Goal: Task Accomplishment & Management: Manage account settings

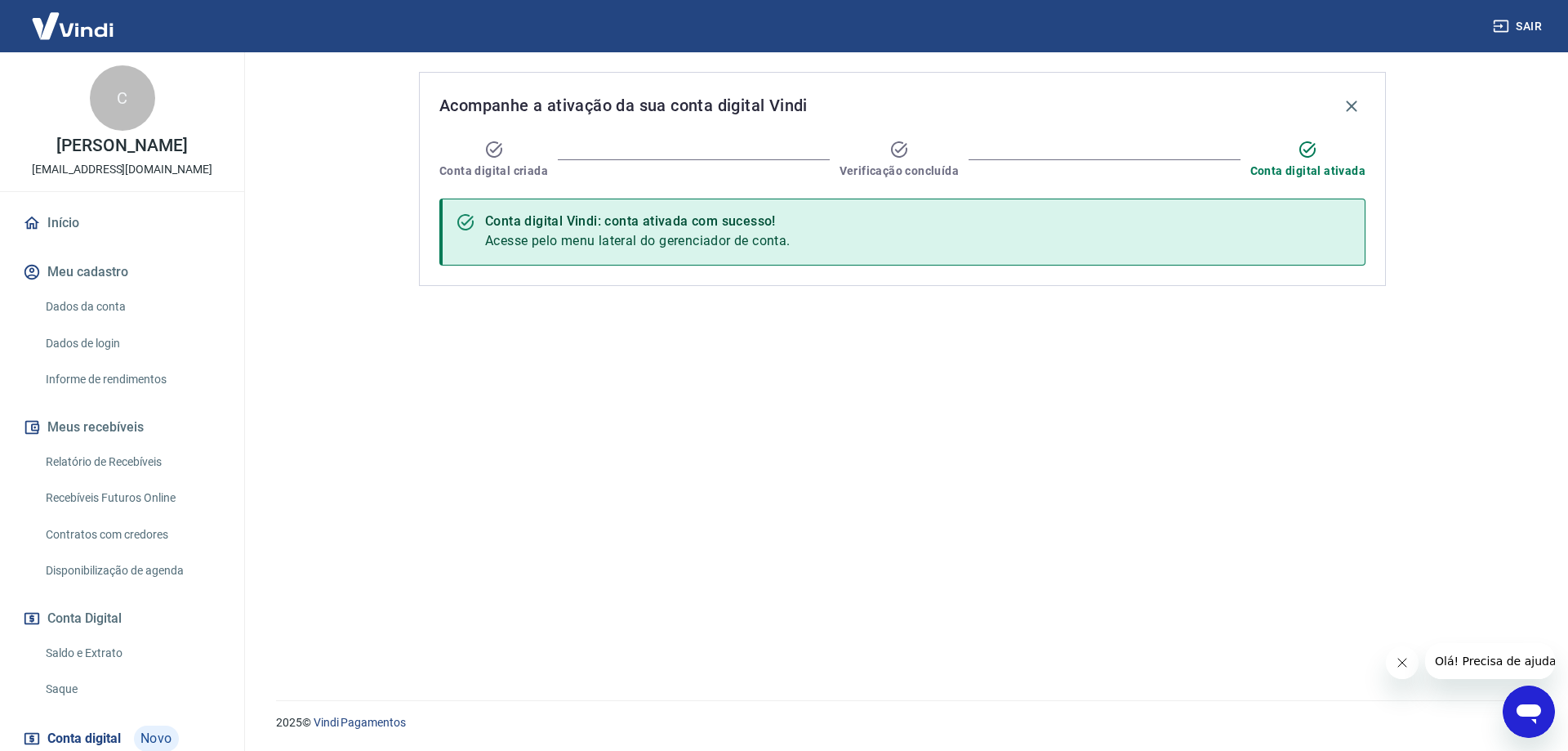
click at [119, 324] on link "Dados da conta" at bounding box center [131, 307] width 186 height 34
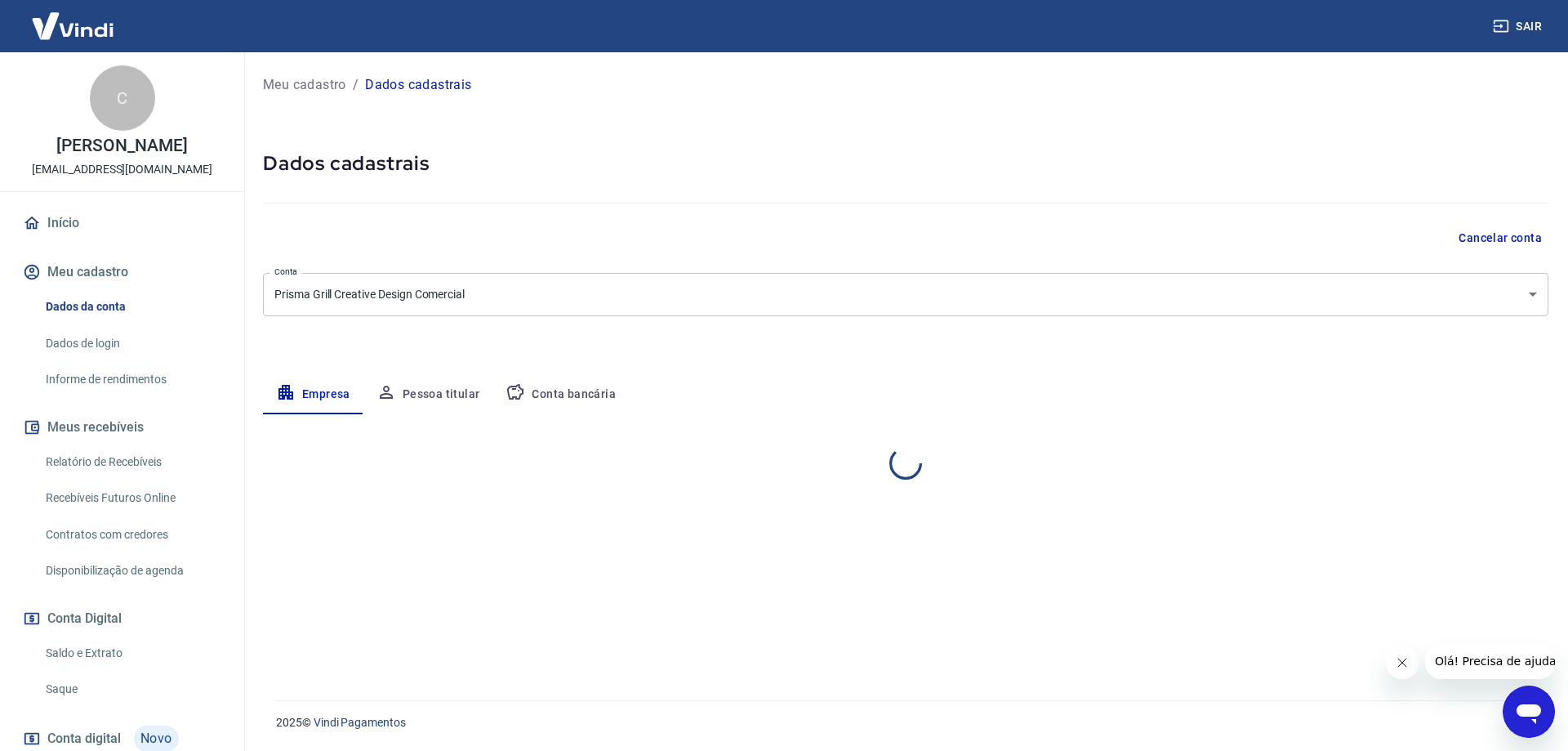
select select "SP"
select select "business"
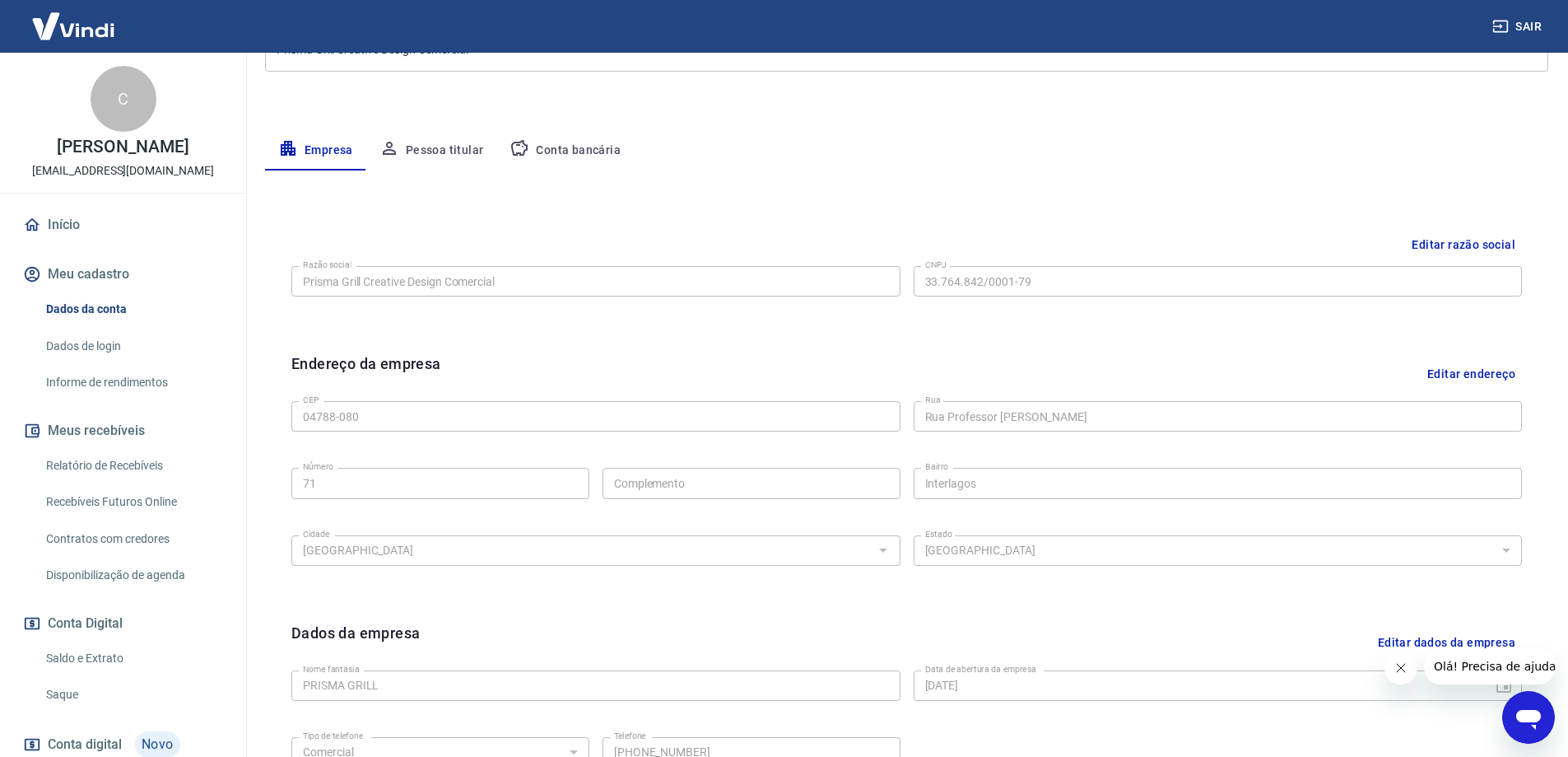
scroll to position [431, 0]
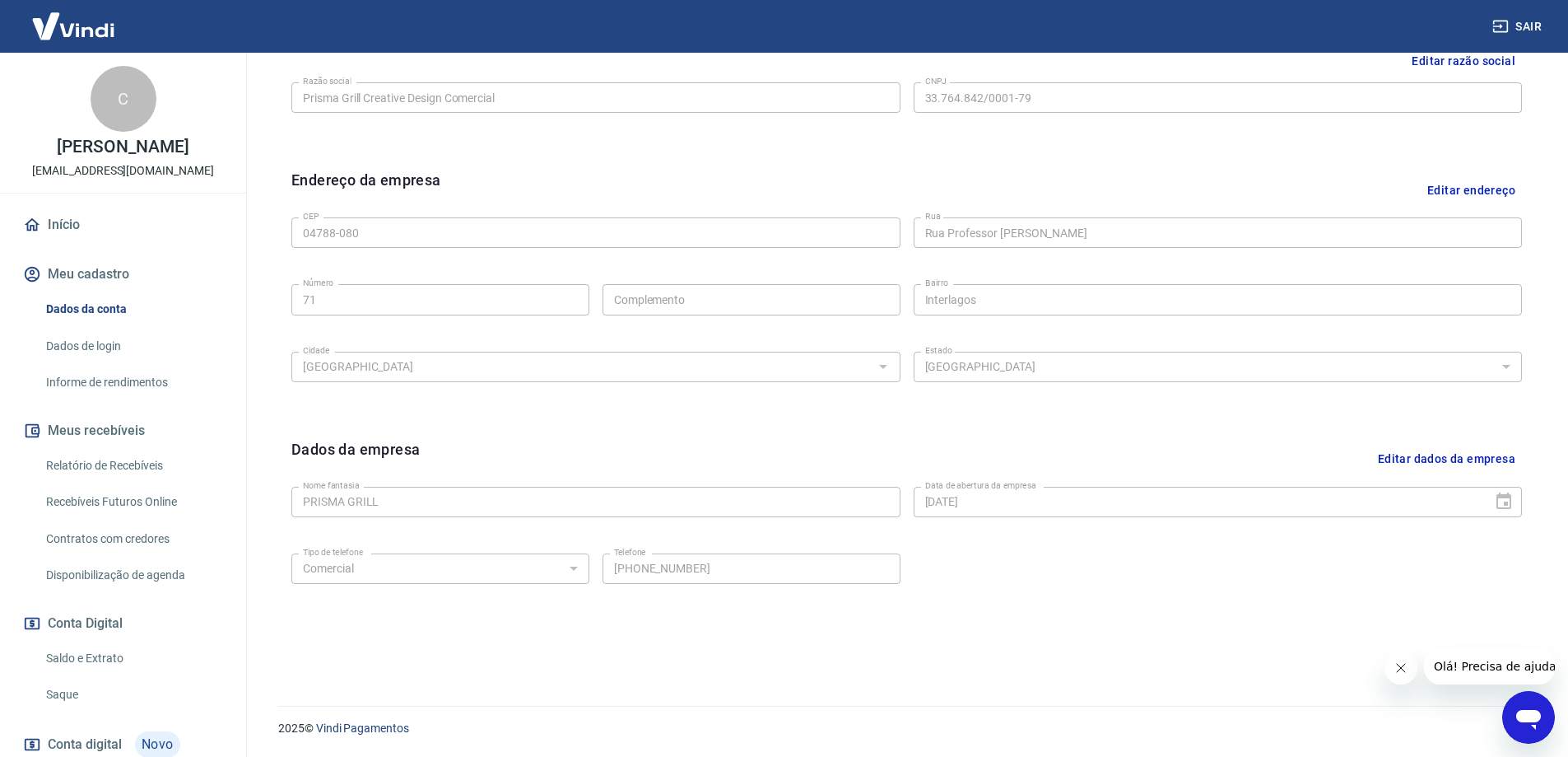
click at [90, 663] on link "Saldo e Extrato" at bounding box center [132, 659] width 187 height 34
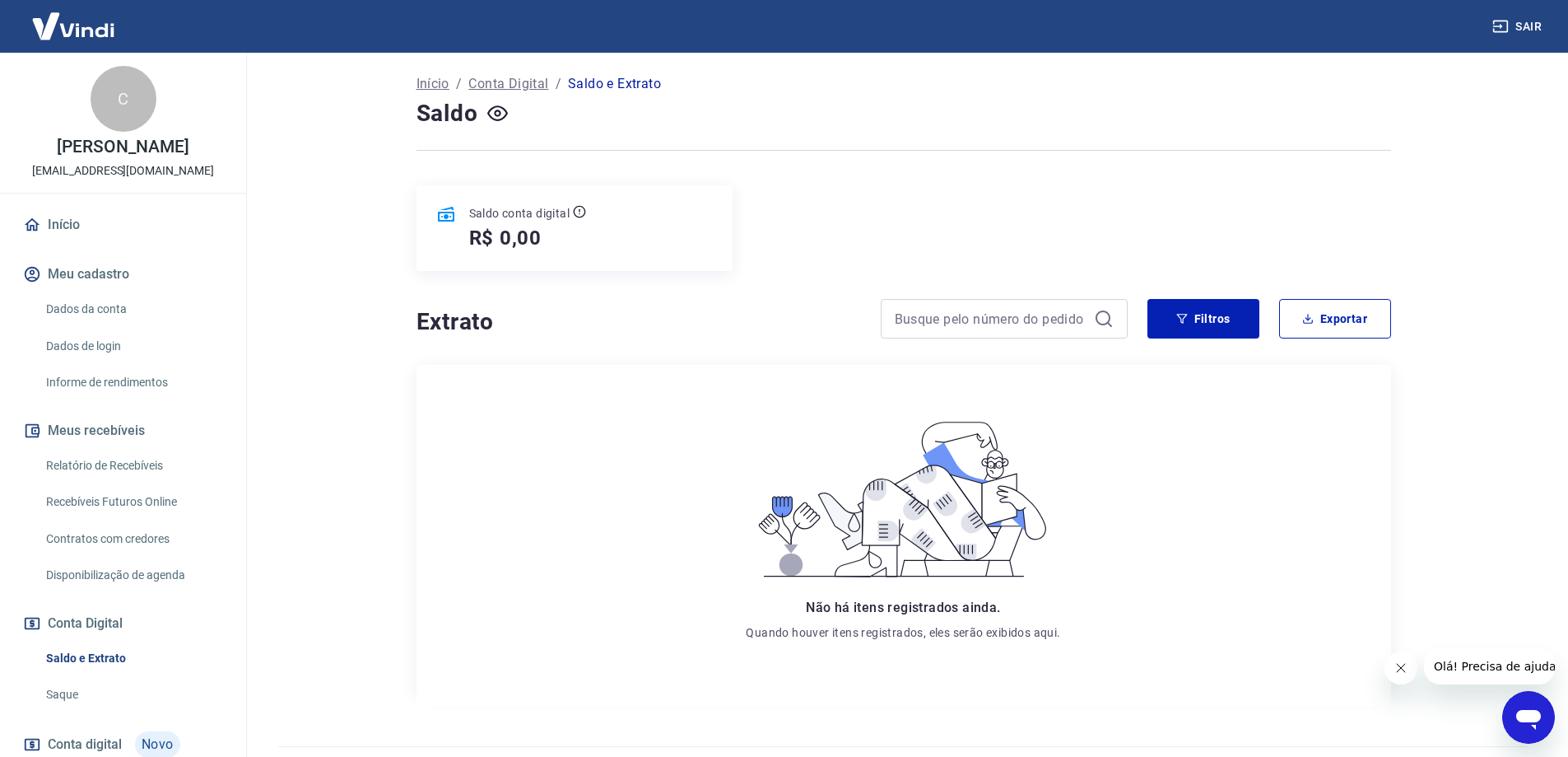
scroll to position [124, 0]
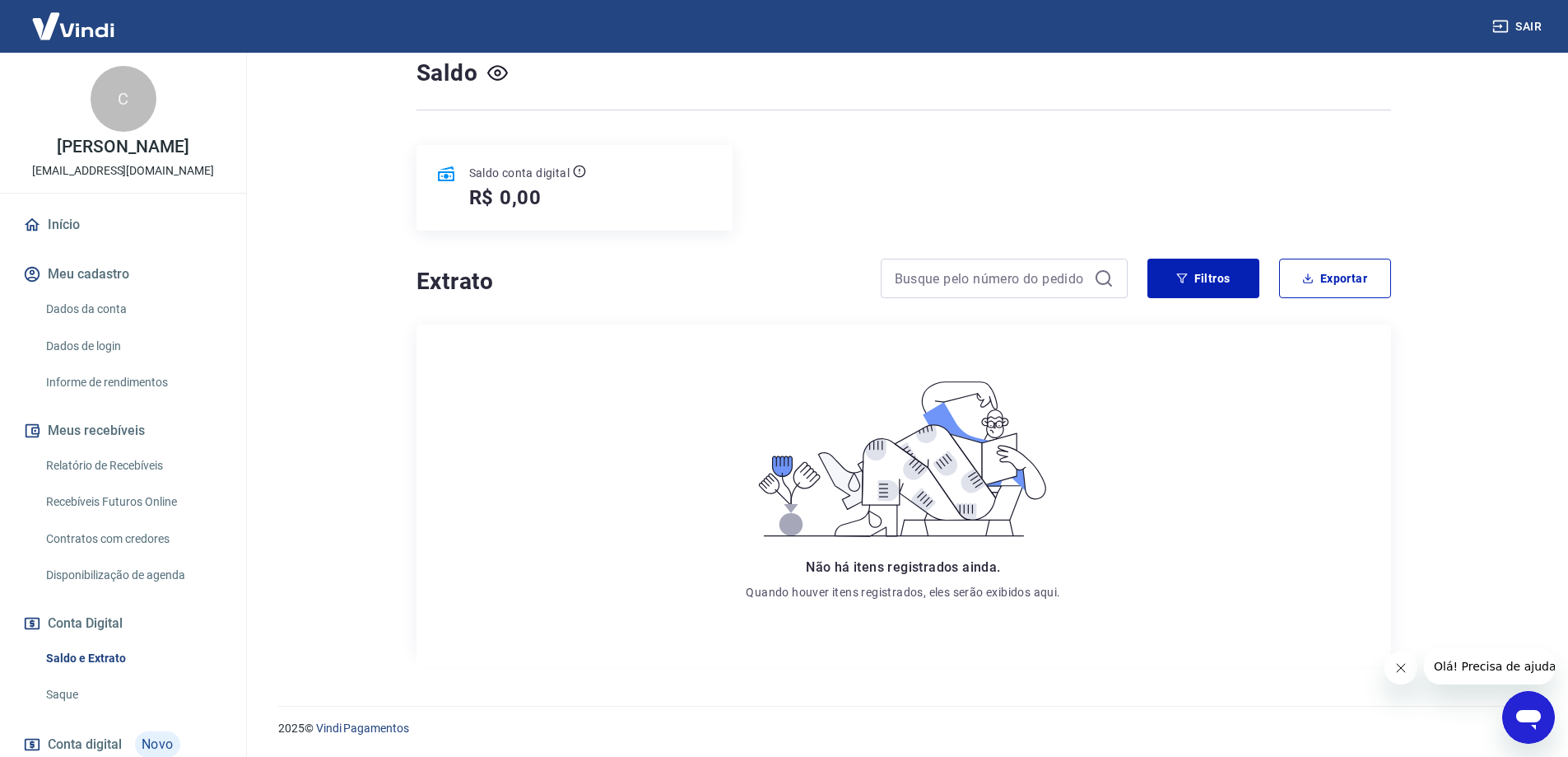
click at [56, 240] on link "Início" at bounding box center [123, 225] width 207 height 36
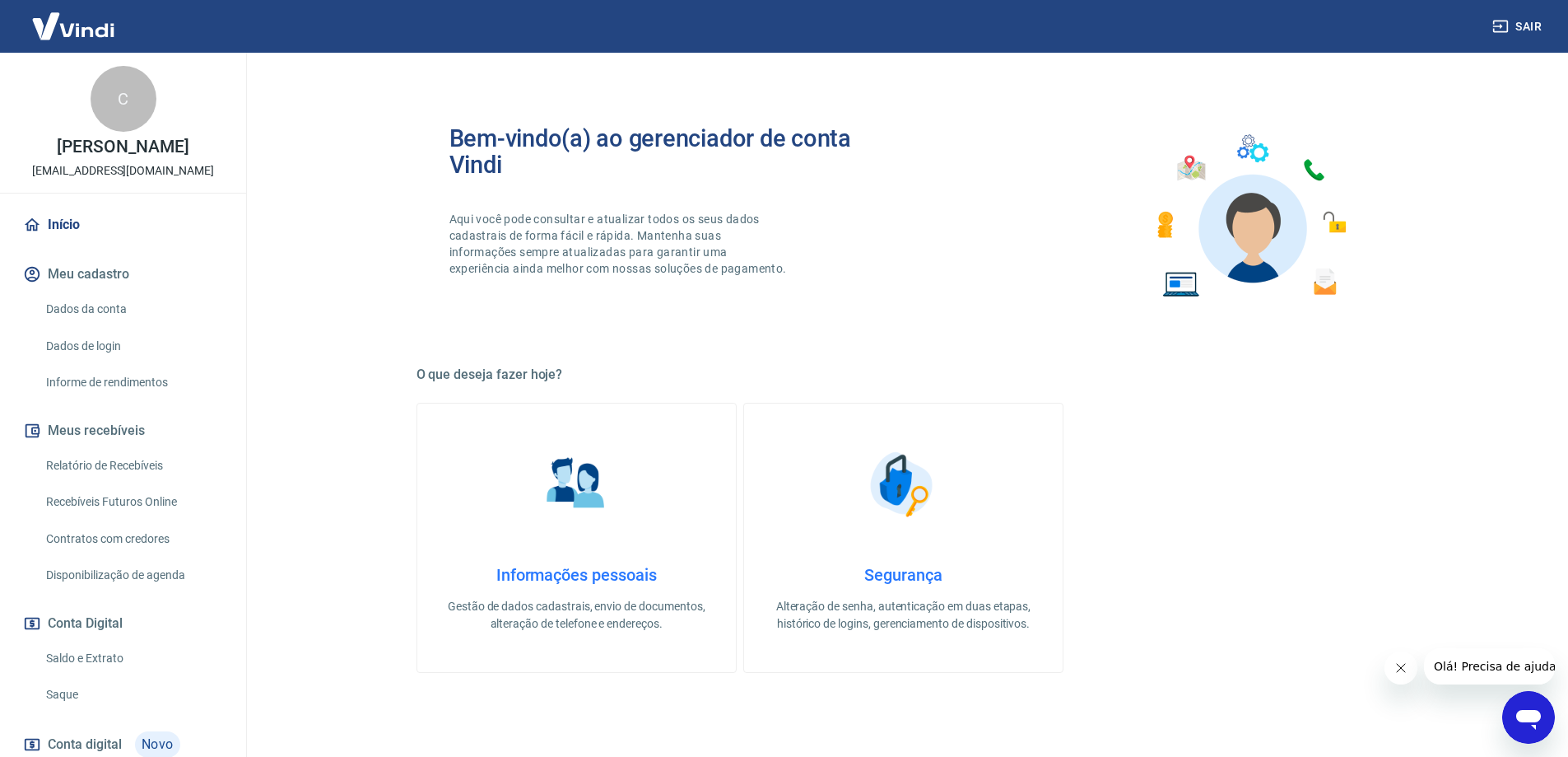
scroll to position [329, 0]
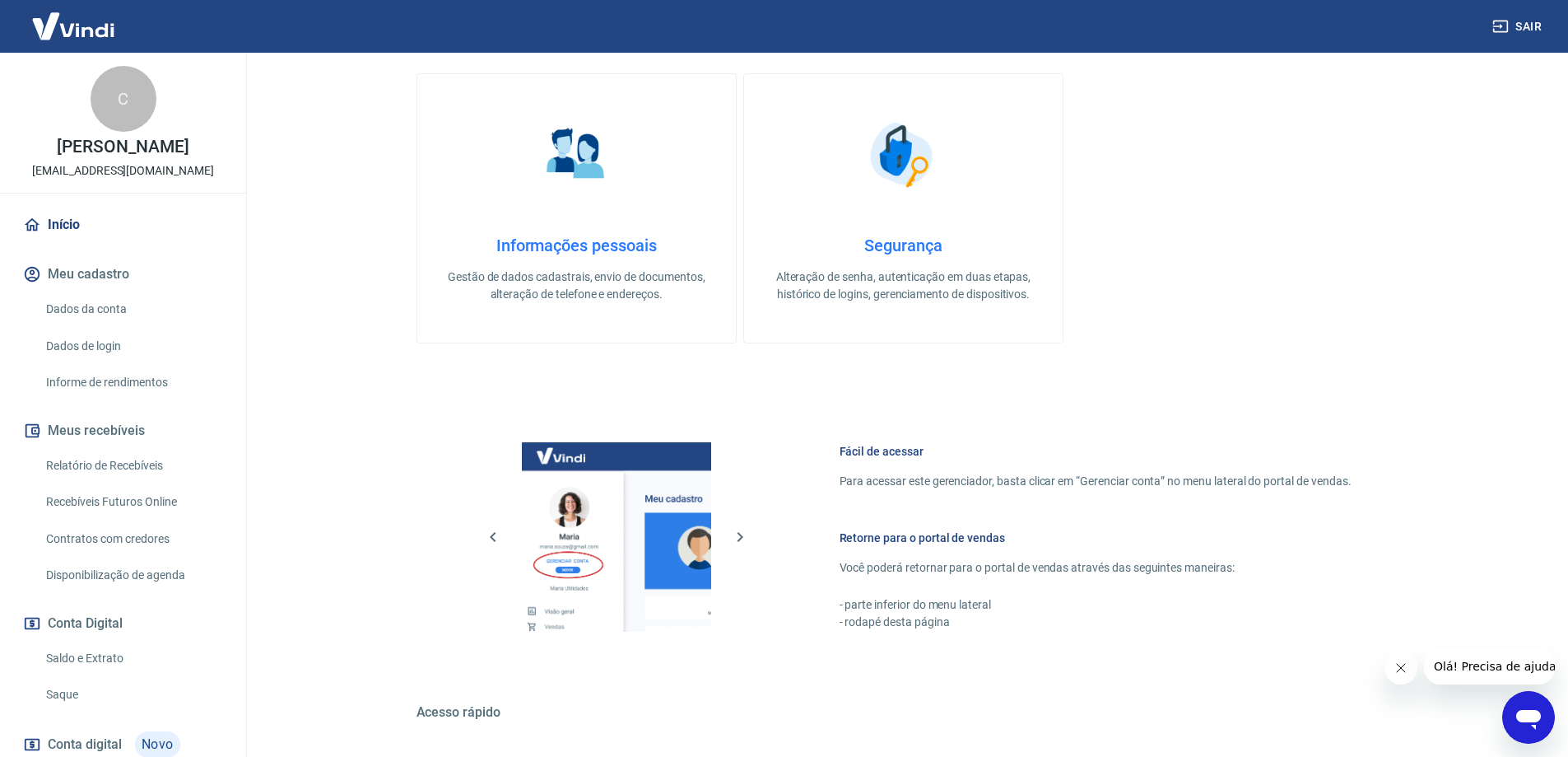
click at [99, 326] on link "Dados da conta" at bounding box center [132, 309] width 187 height 34
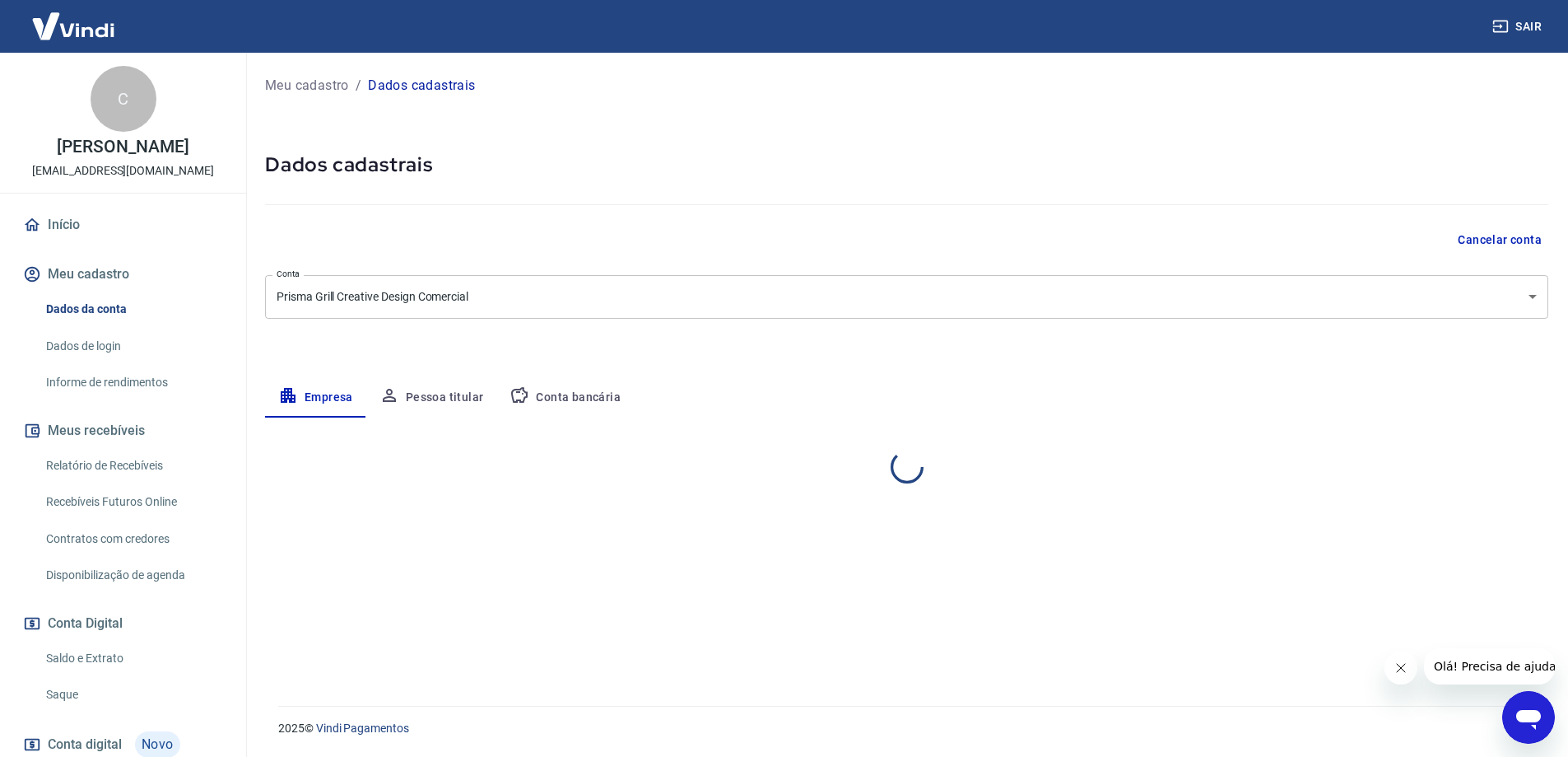
select select "SP"
select select "business"
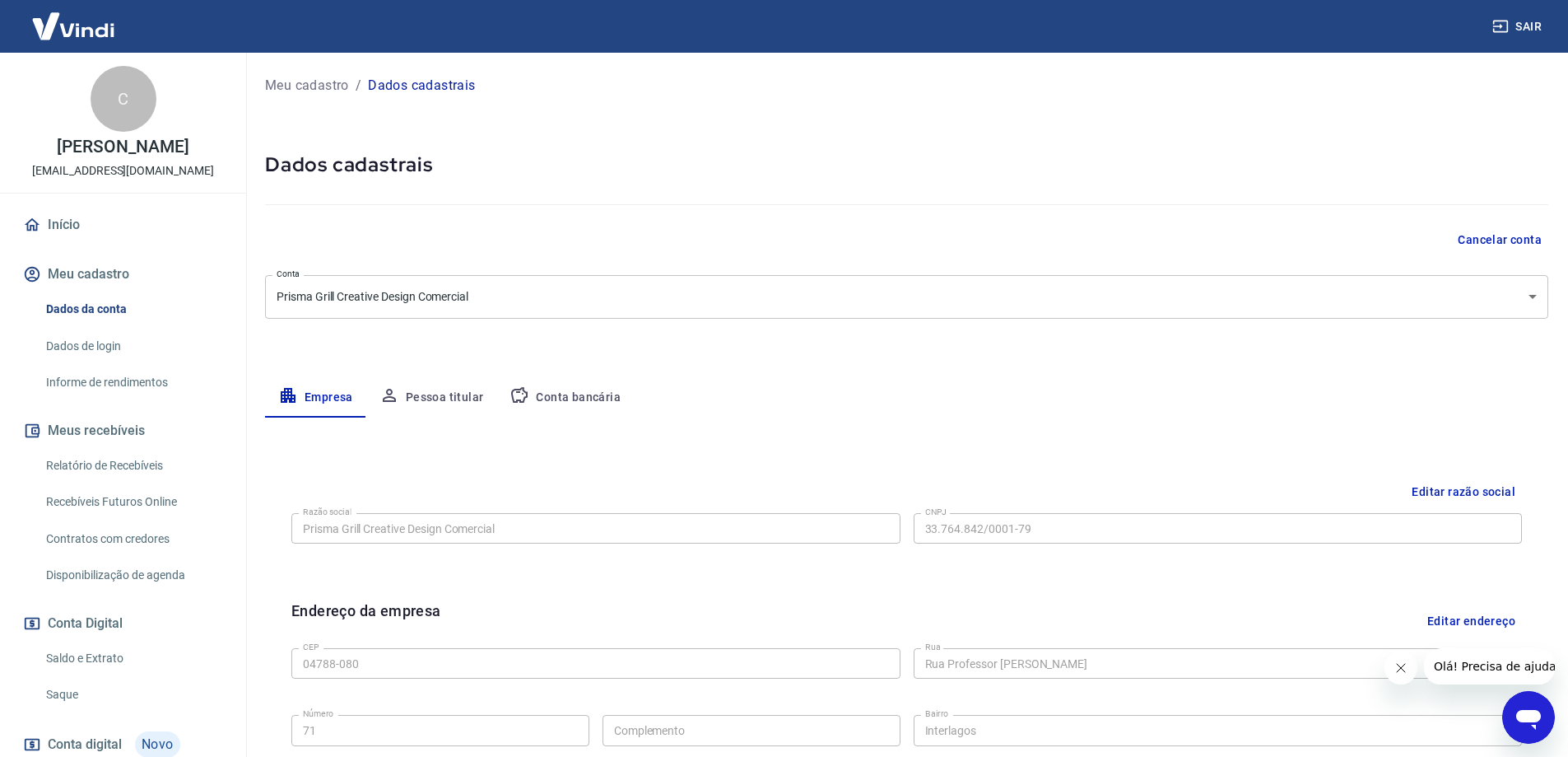
click at [566, 401] on button "Conta bancária" at bounding box center [565, 397] width 137 height 39
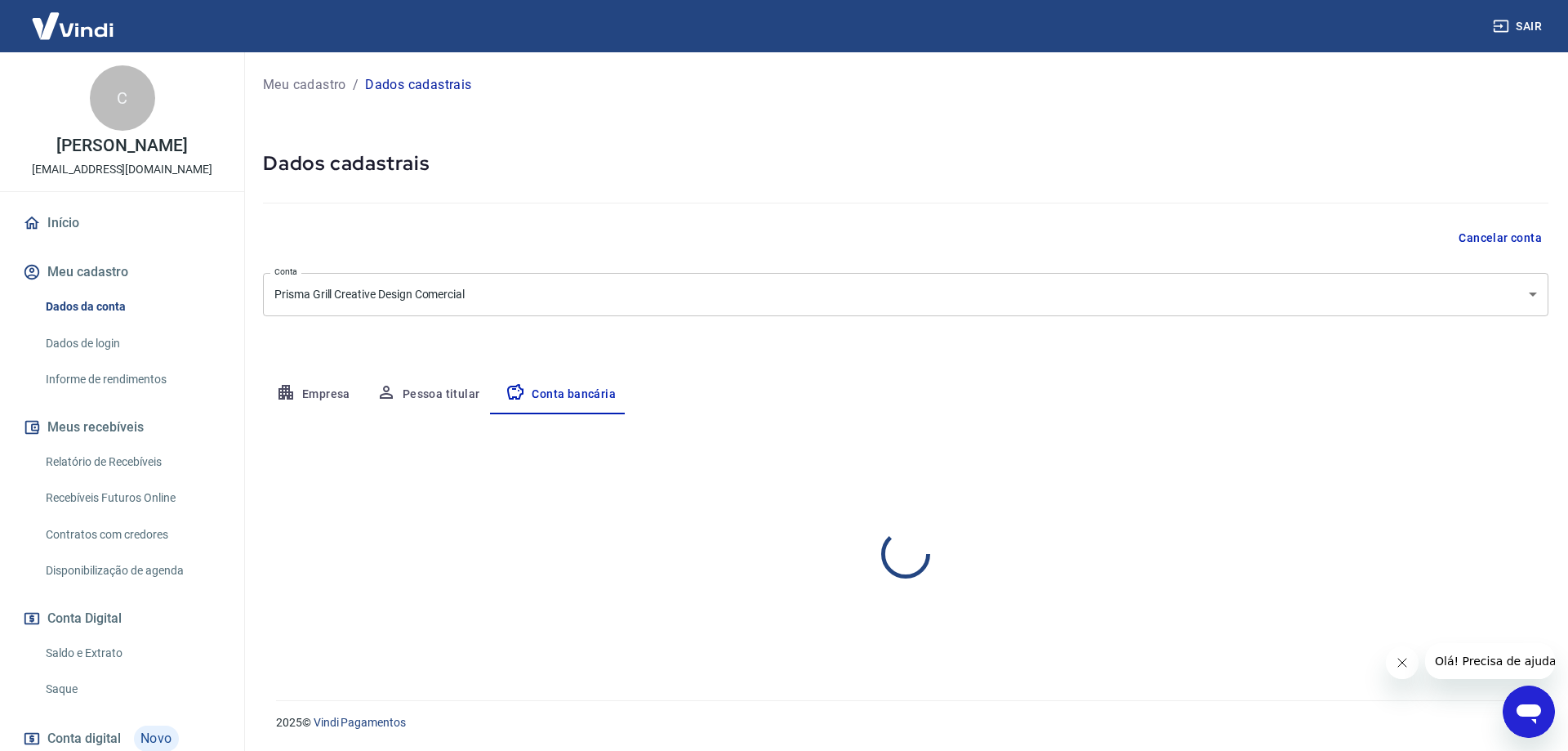
select select "1"
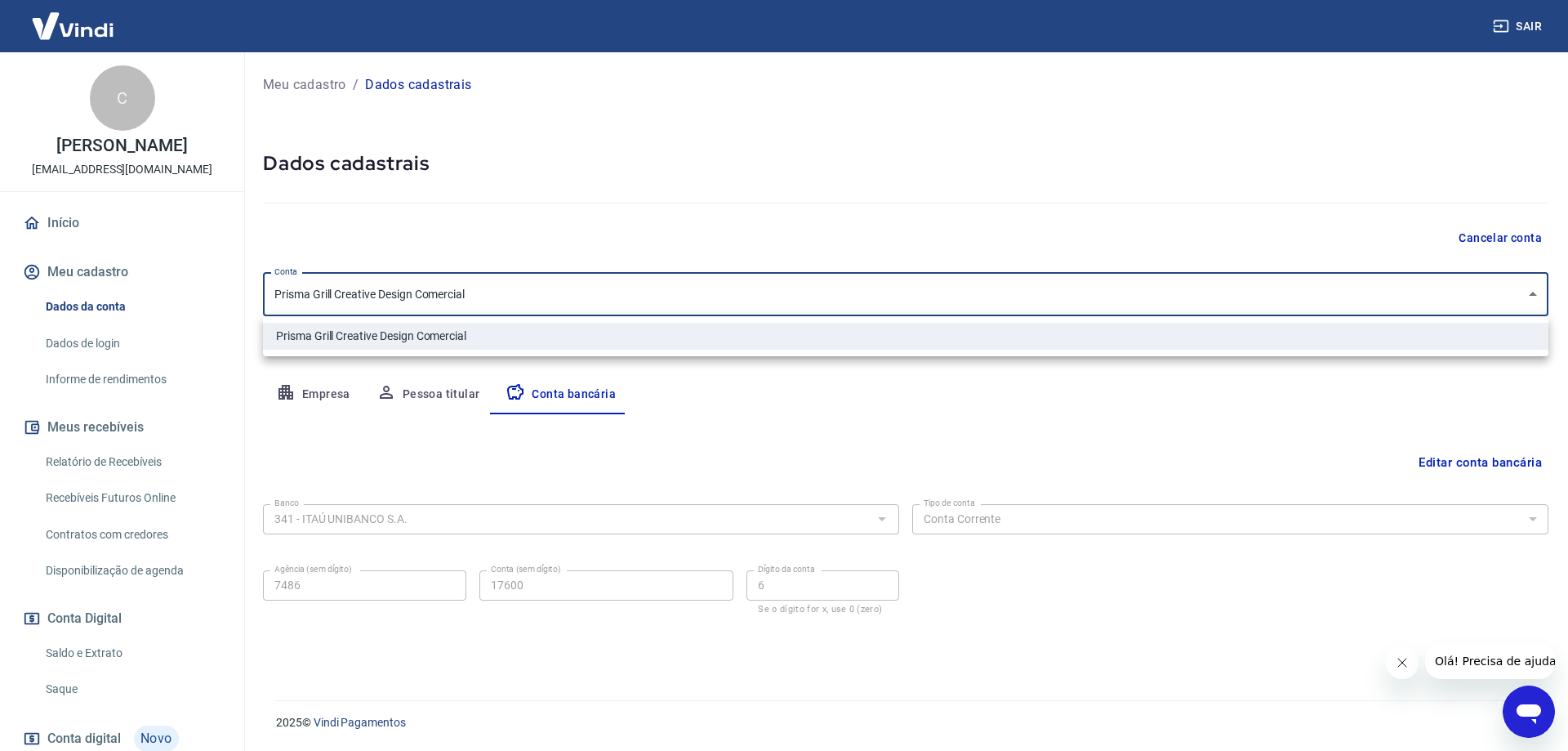
click at [1538, 299] on body "Sair C [PERSON_NAME] [EMAIL_ADDRESS][DOMAIN_NAME] Início Meu cadastro Dados da …" at bounding box center [784, 376] width 1568 height 751
click at [1264, 369] on div at bounding box center [784, 376] width 1568 height 751
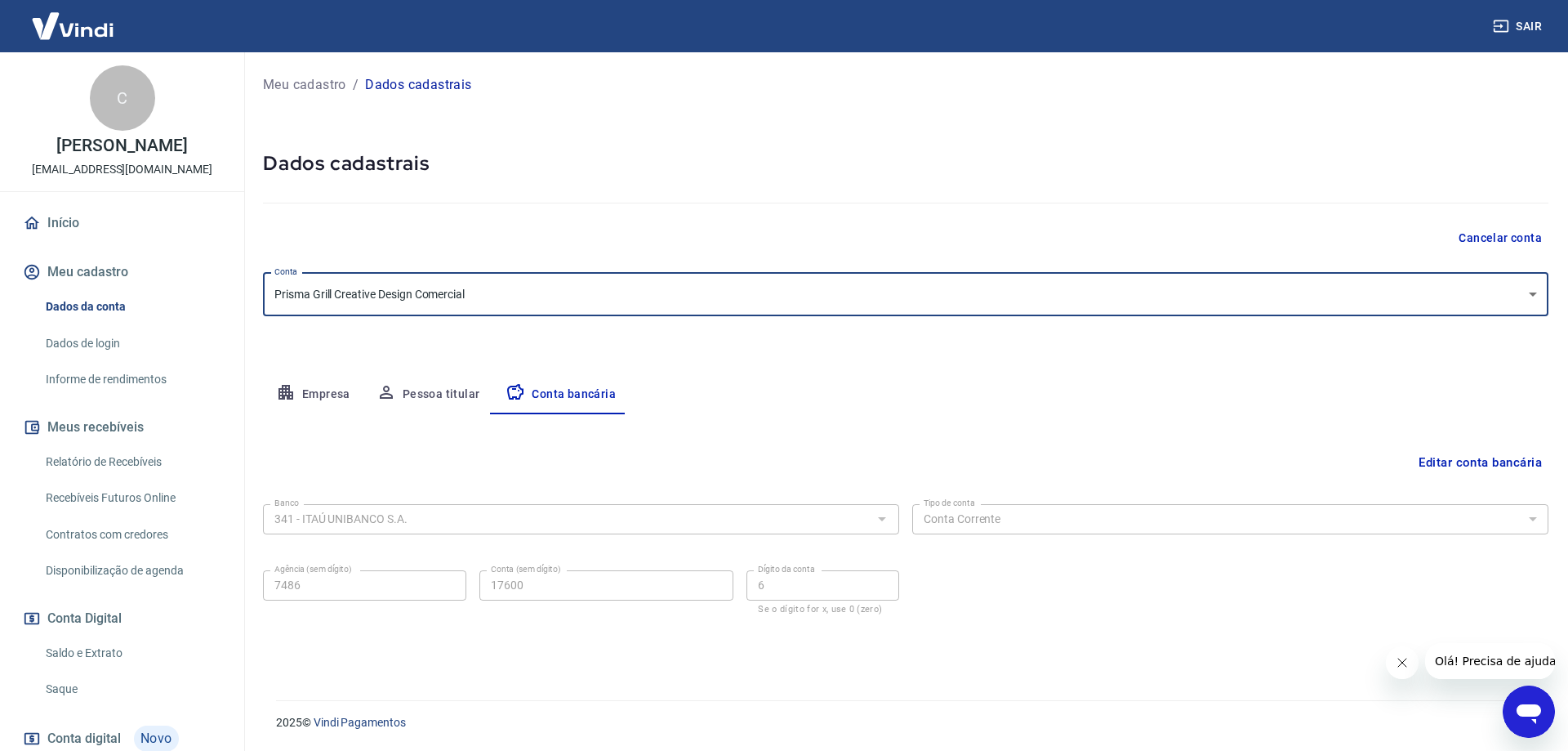
click at [81, 360] on link "Dados de login" at bounding box center [131, 343] width 186 height 34
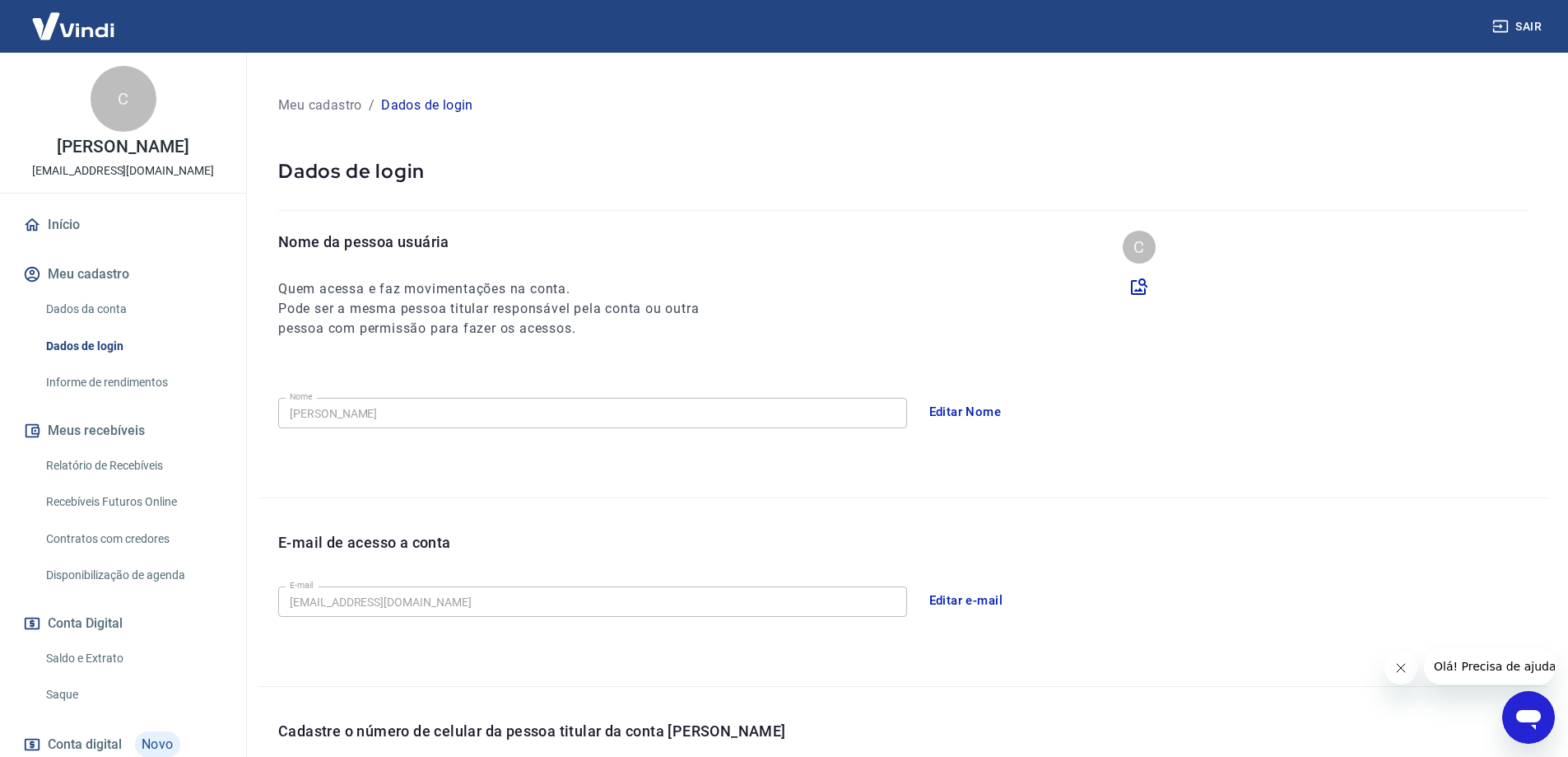
click at [126, 398] on link "Informe de rendimentos" at bounding box center [132, 383] width 187 height 34
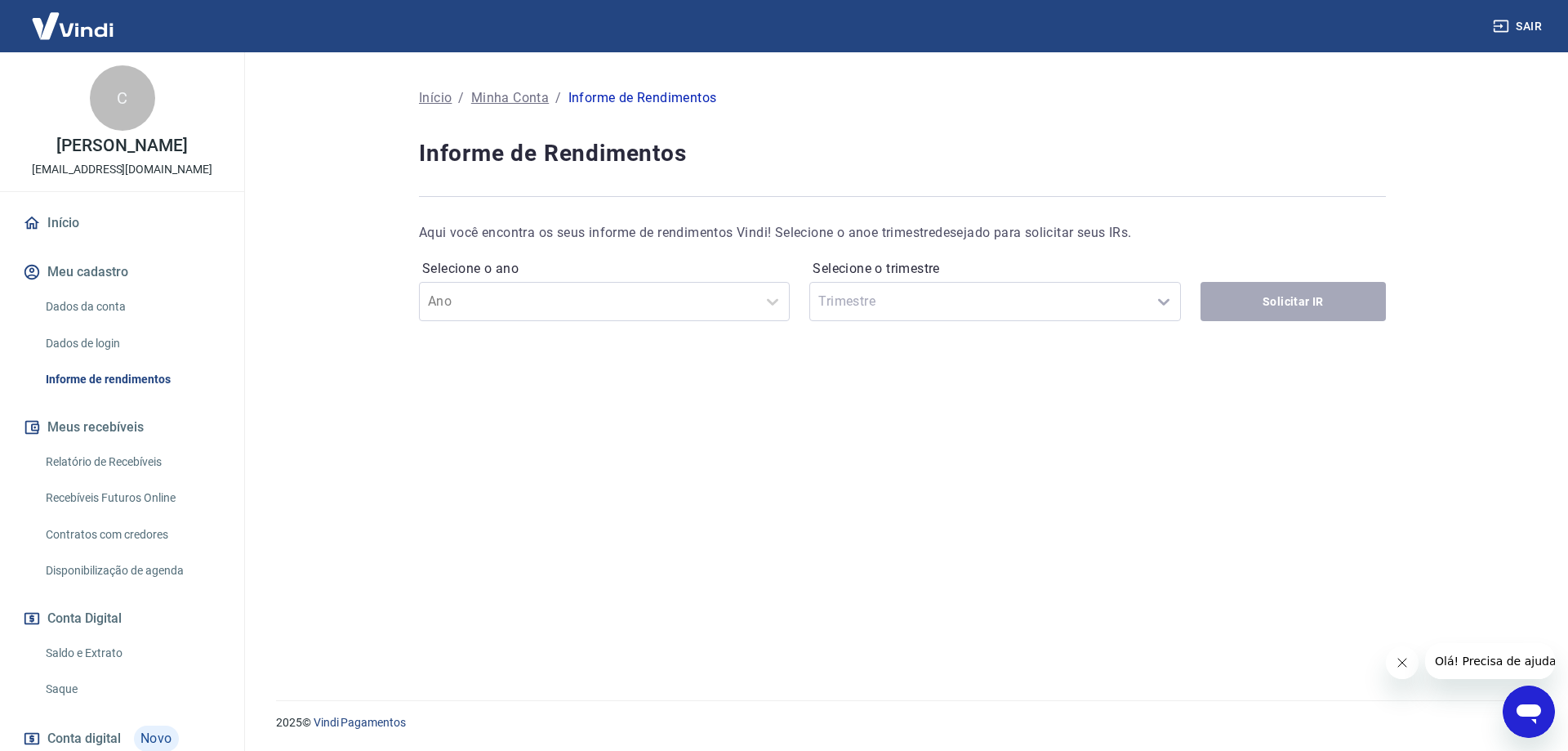
click at [117, 445] on button "Meus recebíveis" at bounding box center [122, 427] width 205 height 36
click at [116, 475] on link "Relatório de Recebíveis" at bounding box center [131, 462] width 186 height 34
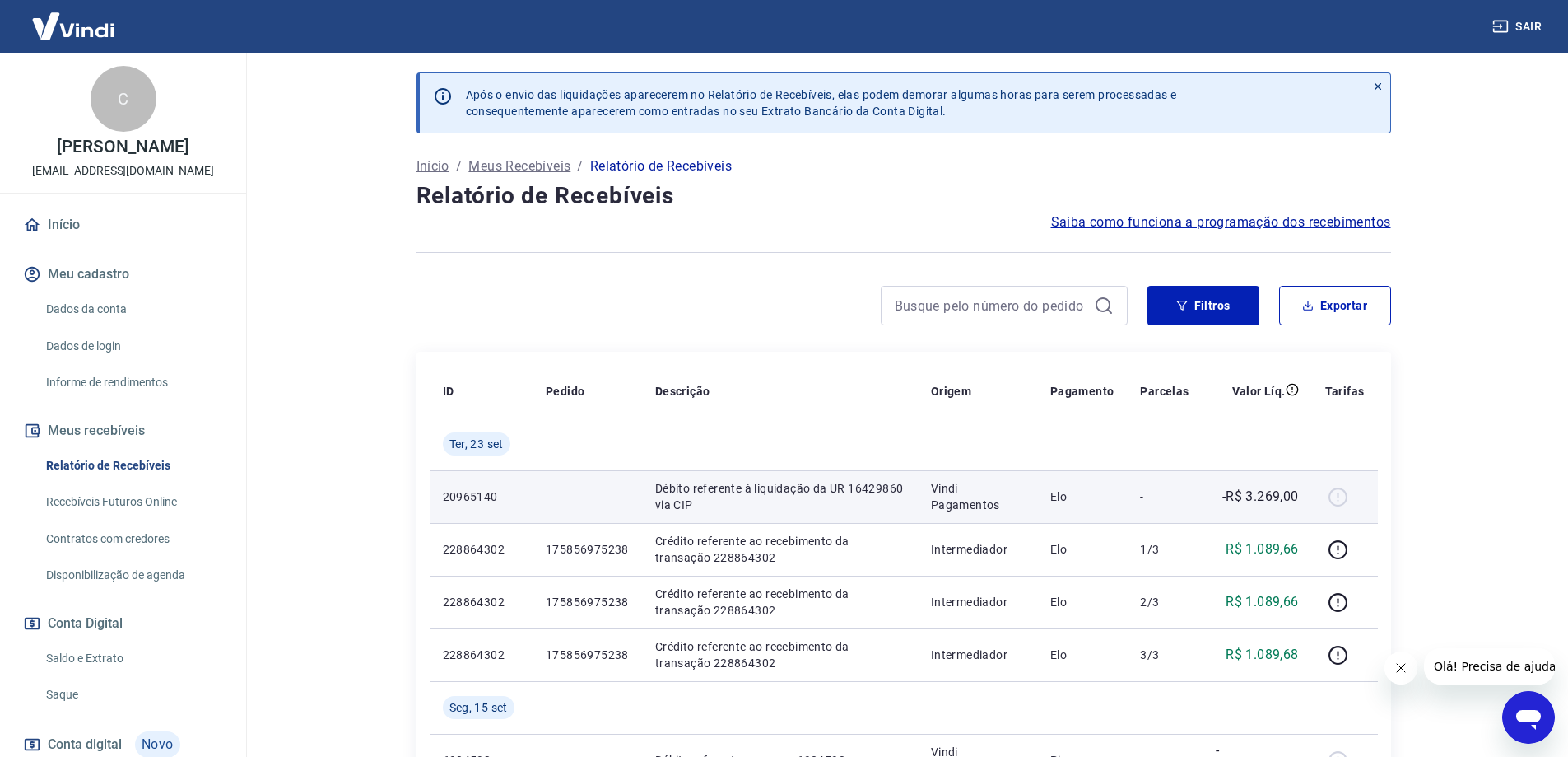
click at [632, 493] on td at bounding box center [588, 496] width 109 height 53
click at [909, 497] on td "Débito referente à liquidação da UR 16429860 via CIP" at bounding box center [780, 496] width 276 height 53
click at [1346, 508] on div at bounding box center [1345, 496] width 39 height 26
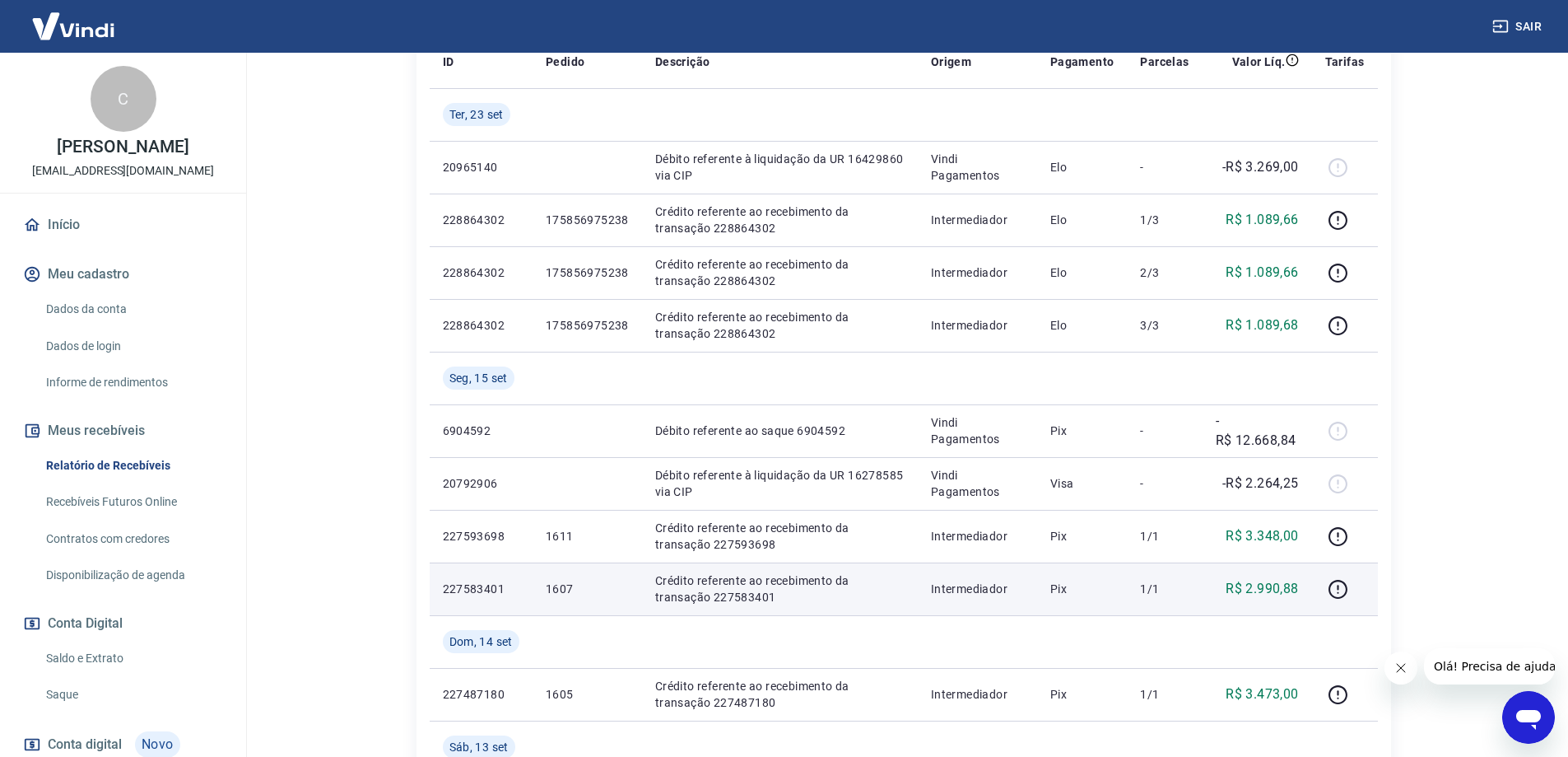
scroll to position [412, 0]
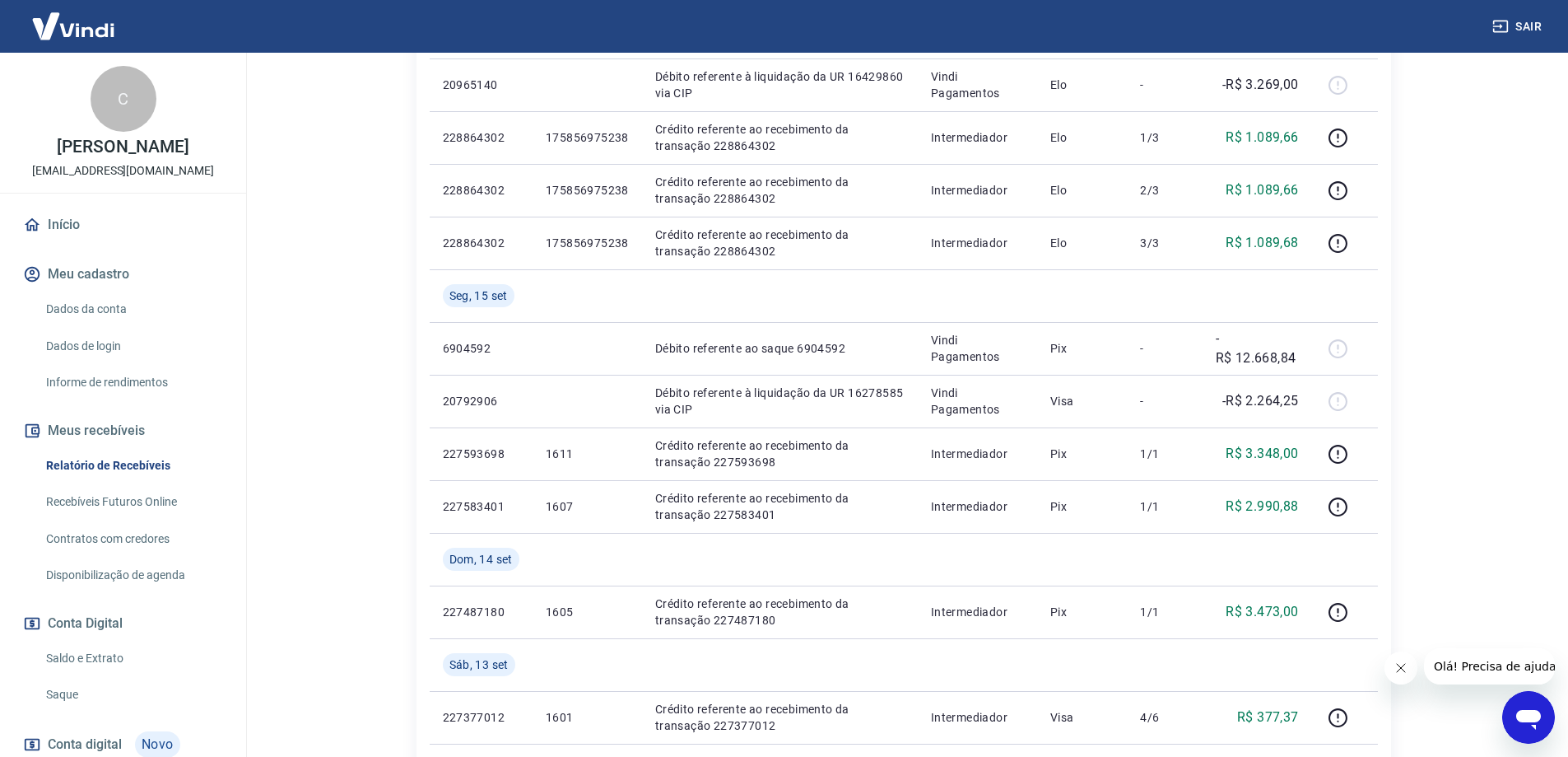
click at [44, 235] on link "Início" at bounding box center [123, 225] width 207 height 36
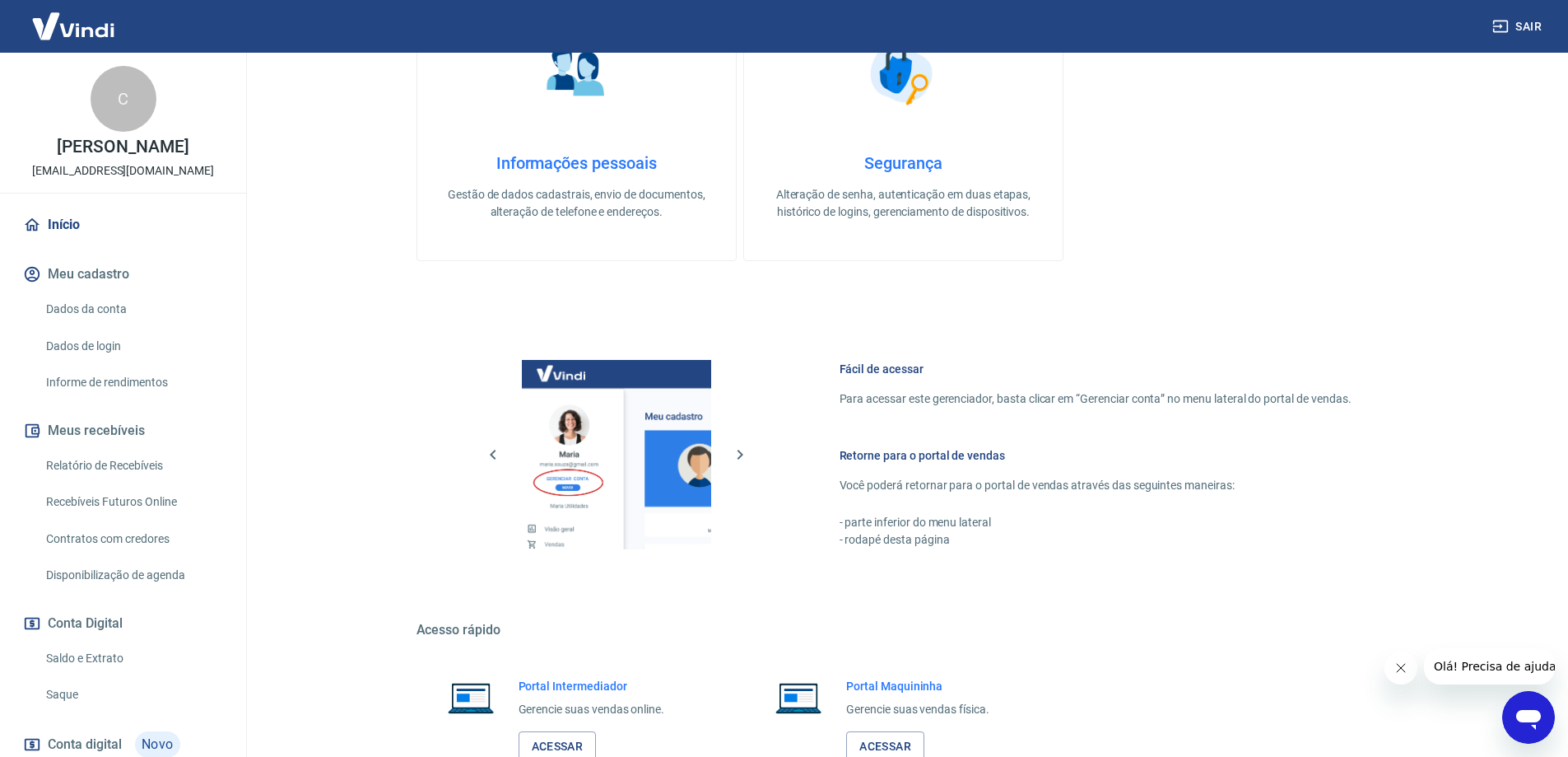
click at [928, 387] on div "Fácil de acessar Para acessar este gerenciador, basta clicar em “Gerenciar cont…" at bounding box center [1095, 455] width 512 height 188
